Goal: Task Accomplishment & Management: Use online tool/utility

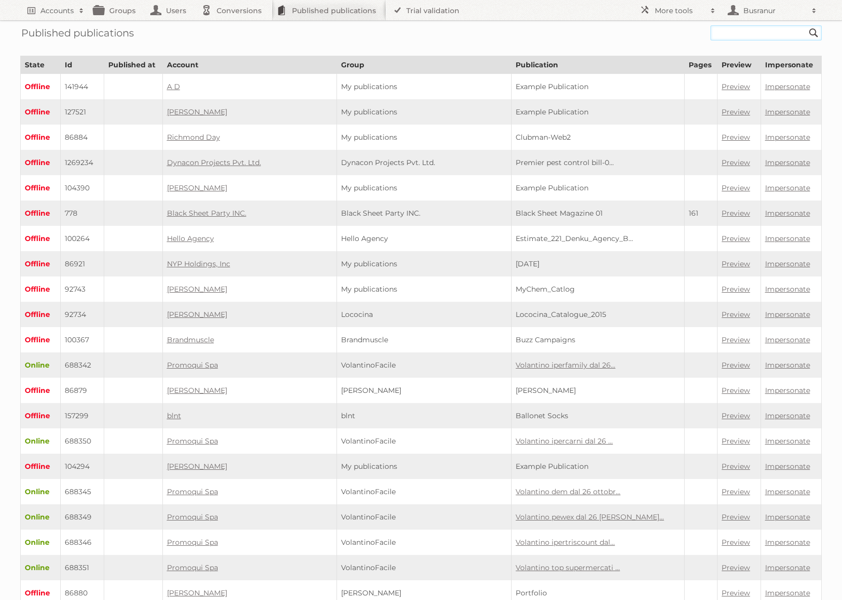
click at [776, 33] on input "text" at bounding box center [766, 32] width 111 height 15
paste input "[PERSON_NAME]-folder-week-36-37-2025/page/1"
type input "leen-bakker-folder-week-36-37-2025"
click at [806, 25] on input "Search" at bounding box center [813, 32] width 15 height 15
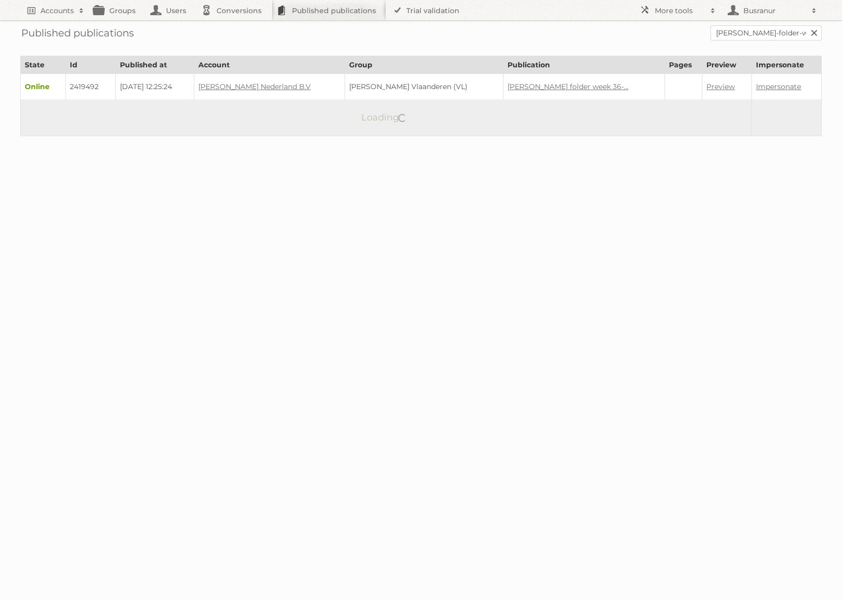
click at [83, 84] on td "2419492" at bounding box center [91, 87] width 50 height 26
copy td "2419492"
click at [735, 33] on input "[PERSON_NAME]-folder-week-36-37-2025" at bounding box center [766, 32] width 111 height 15
click at [735, 33] on input "leen-bakker-folder-week-36-37-2025" at bounding box center [766, 32] width 111 height 15
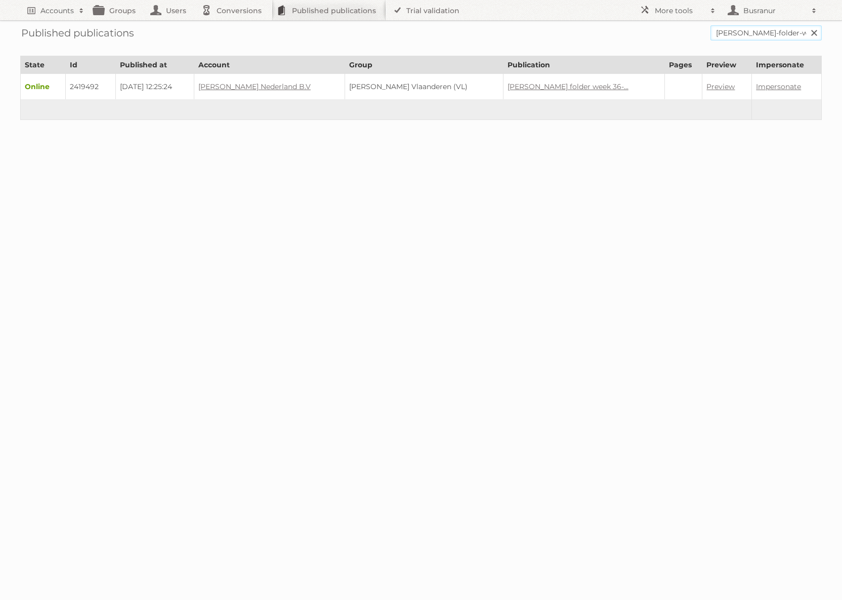
click at [735, 33] on input "leen-bakker-folder-week-36-37-2025" at bounding box center [766, 32] width 111 height 15
paste input "depliant-leen-bakker-sem-36-37-2025/page/1"
type input "depliant-leen-bakker-sem-36-37-2025"
click at [806, 25] on input "Search" at bounding box center [813, 32] width 15 height 15
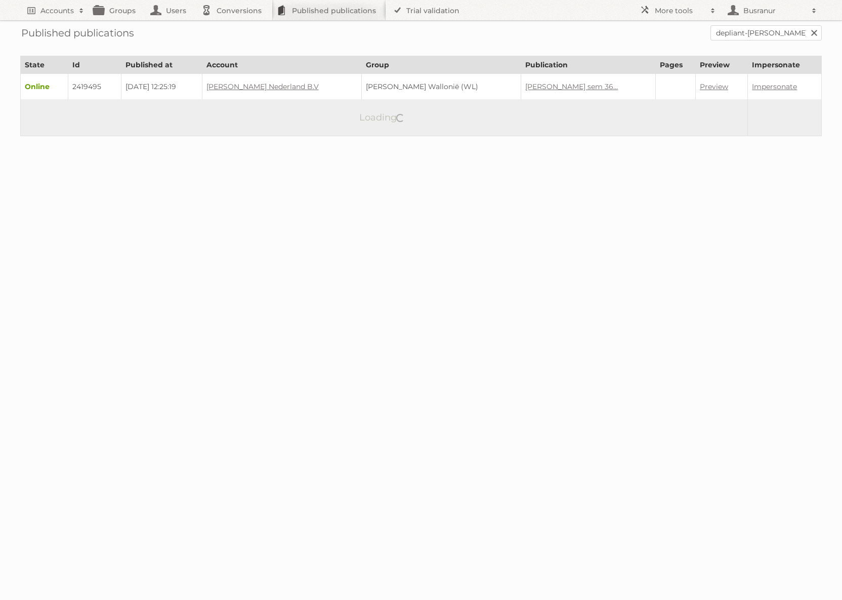
click at [94, 85] on td "2419495" at bounding box center [94, 87] width 53 height 26
copy td "2419495"
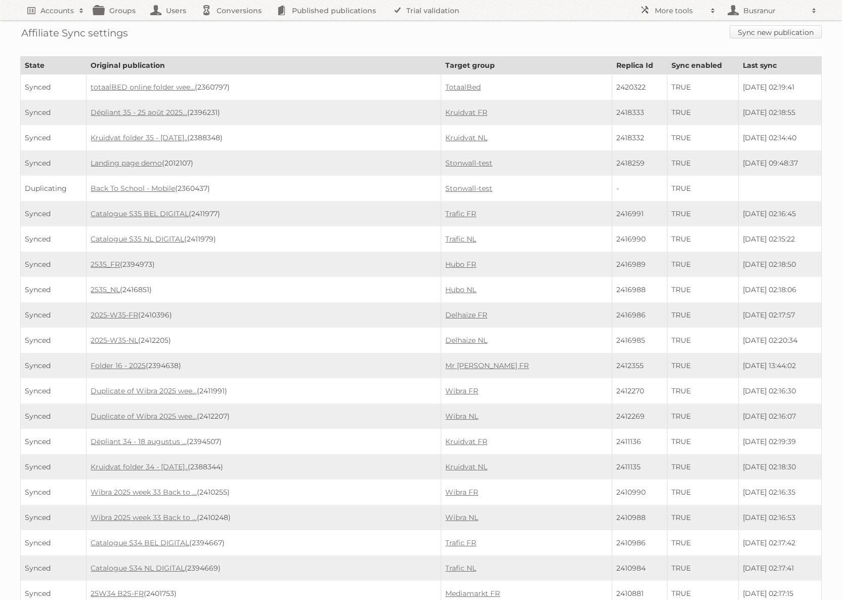
click at [747, 33] on link "Sync new publication" at bounding box center [776, 31] width 92 height 13
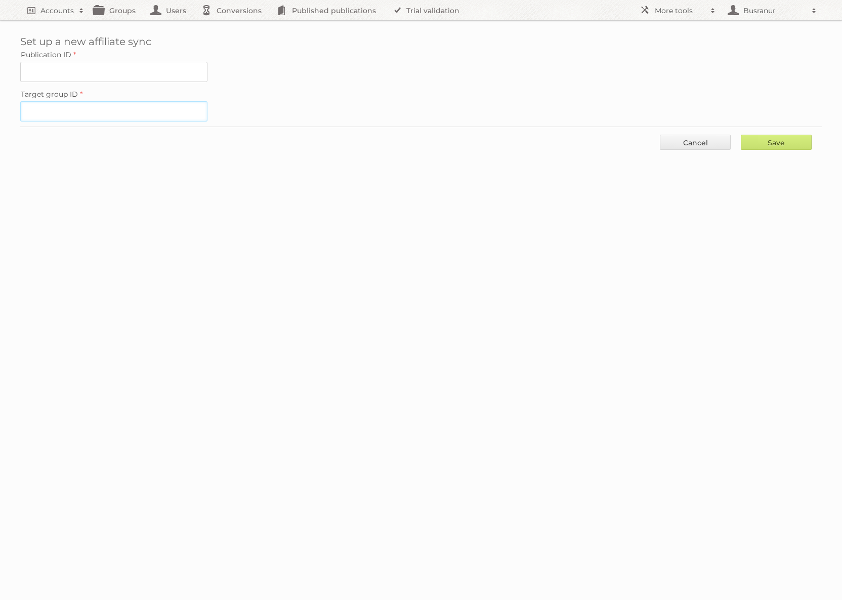
click at [169, 103] on input "Target group ID" at bounding box center [113, 111] width 187 height 20
paste input "21279"
type input "21279"
click at [123, 74] on input "Publication ID" at bounding box center [113, 72] width 187 height 20
paste input "2419492"
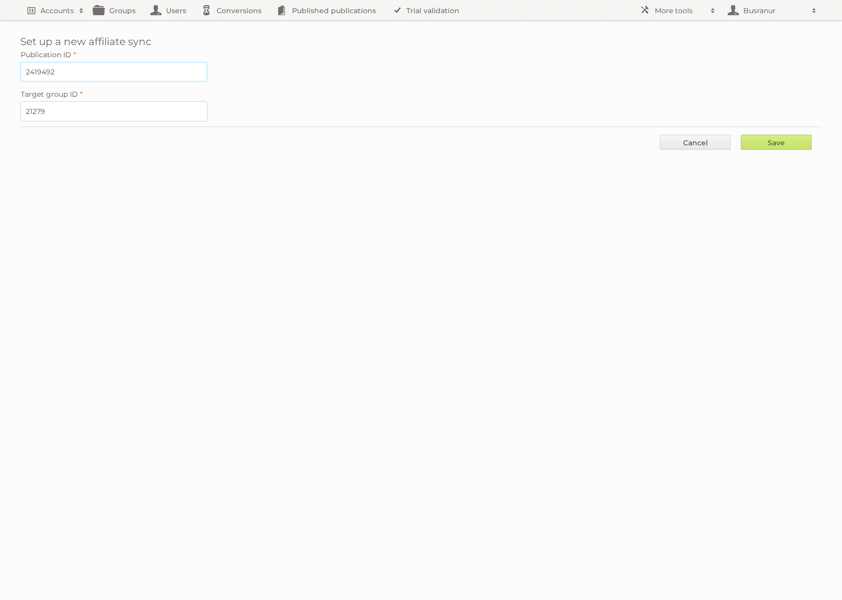
type input "2419492"
click at [775, 146] on div "Save Cancel" at bounding box center [421, 142] width 802 height 30
click at [775, 143] on input "Save" at bounding box center [776, 142] width 71 height 15
type input "..."
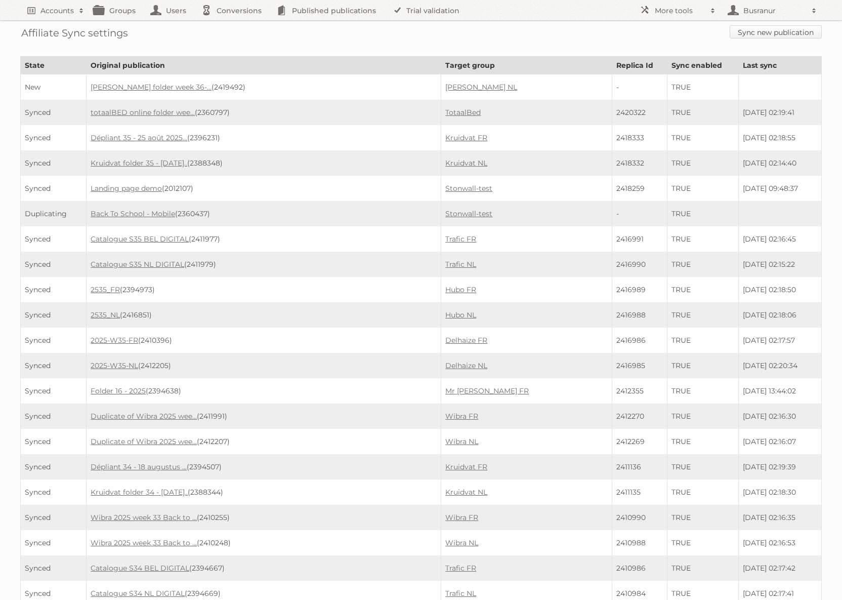
click at [758, 35] on link "Sync new publication" at bounding box center [776, 31] width 92 height 13
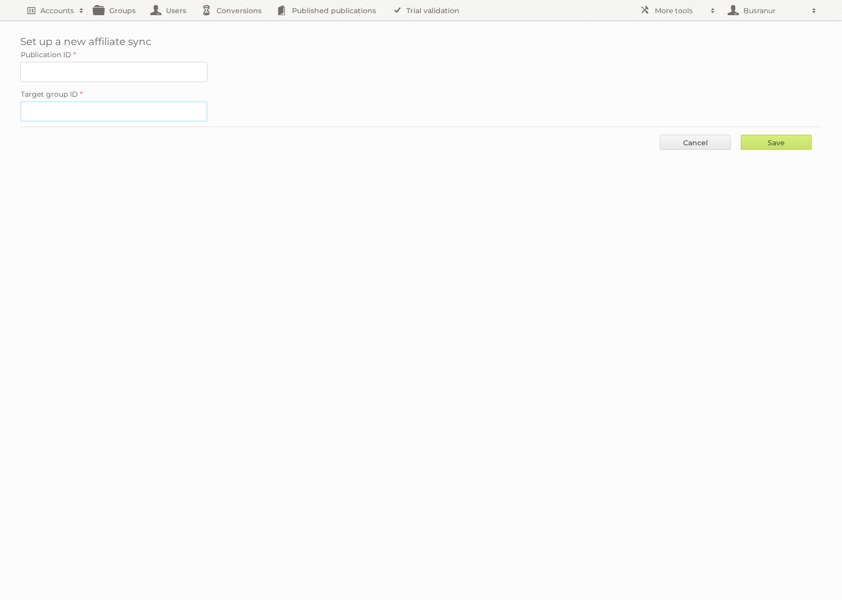
click at [96, 101] on input "Target group ID" at bounding box center [113, 111] width 187 height 20
paste input "21280"
type input "21280"
click at [105, 66] on input "Publication ID" at bounding box center [113, 72] width 187 height 20
paste input "2419495"
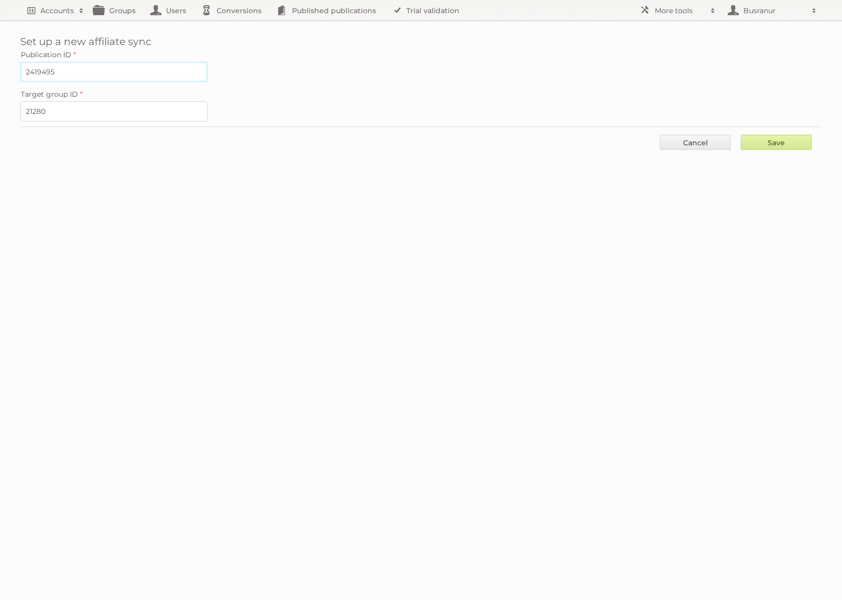
type input "2419495"
click at [783, 140] on input "Save" at bounding box center [776, 142] width 71 height 15
type input "..."
